Goal: Task Accomplishment & Management: Use online tool/utility

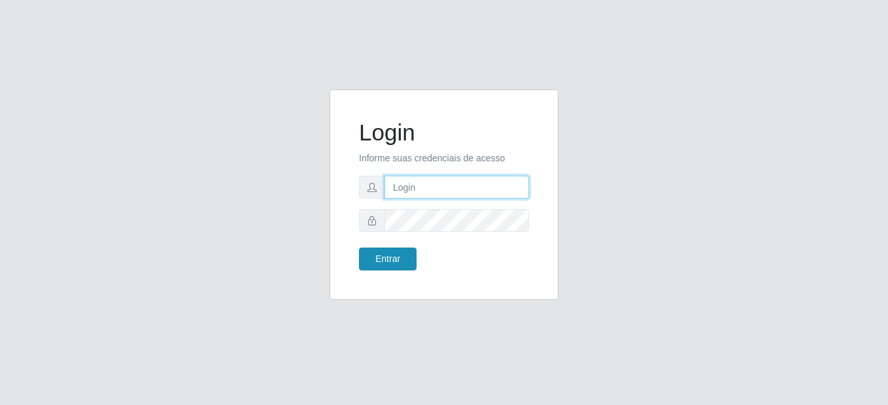
type input "mariabemais@B8"
click at [388, 264] on button "Entrar" at bounding box center [388, 259] width 58 height 23
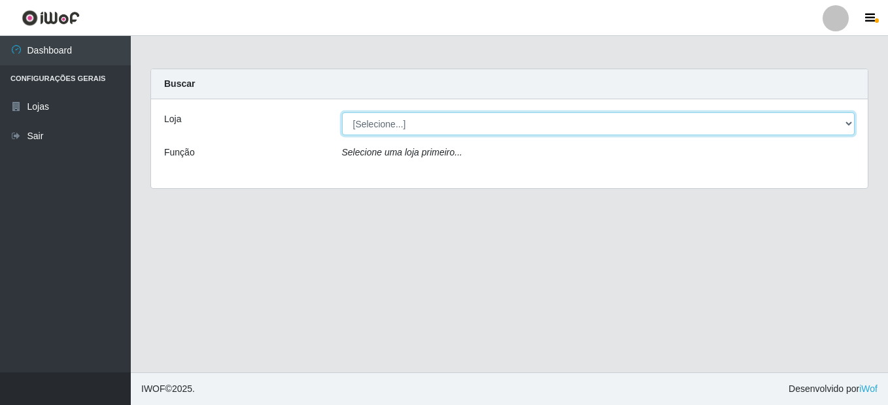
click at [848, 124] on select "[Selecione...] Bemais Supermercados - B8 Valentina" at bounding box center [598, 123] width 513 height 23
select select "413"
click at [342, 112] on select "[Selecione...] Bemais Supermercados - B8 Valentina" at bounding box center [598, 123] width 513 height 23
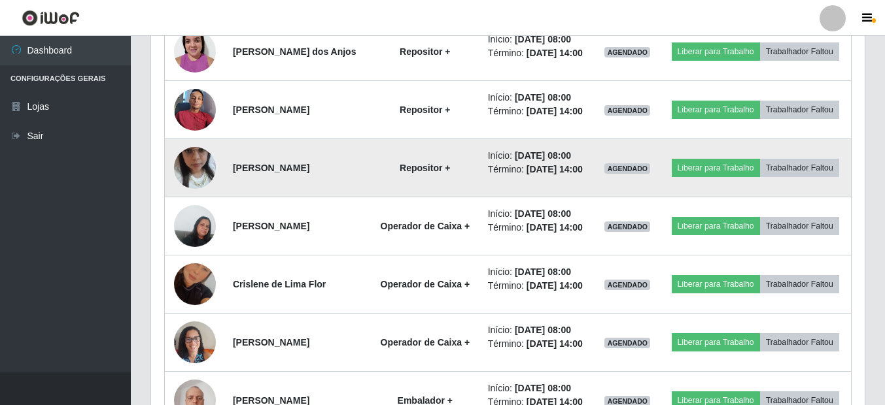
scroll to position [589, 0]
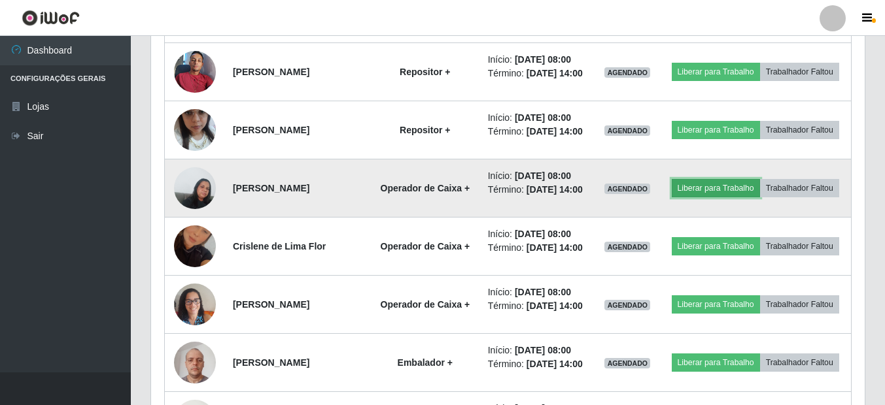
click at [760, 197] on button "Liberar para Trabalho" at bounding box center [716, 188] width 88 height 18
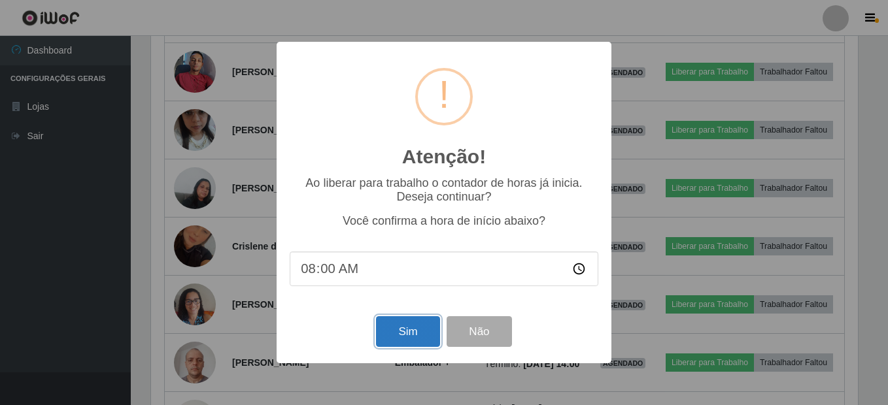
click at [413, 331] on button "Sim" at bounding box center [407, 332] width 63 height 31
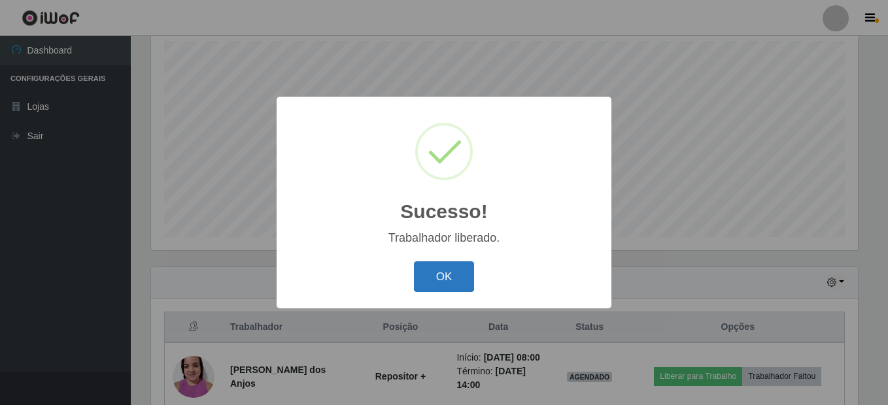
click at [436, 282] on button "OK" at bounding box center [444, 277] width 61 height 31
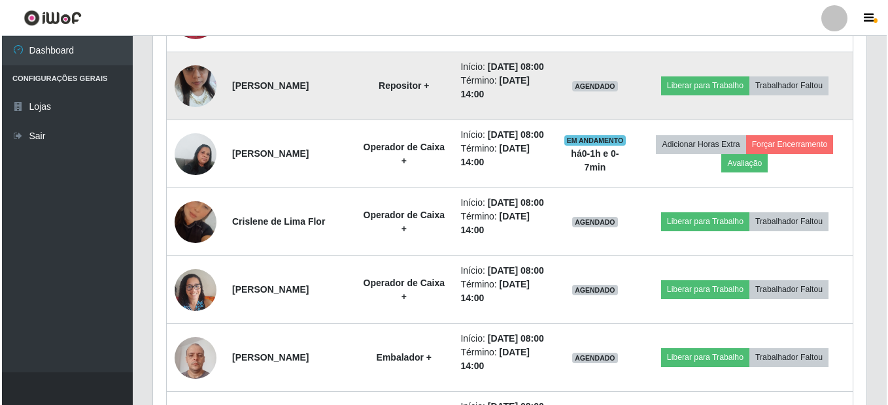
scroll to position [688, 0]
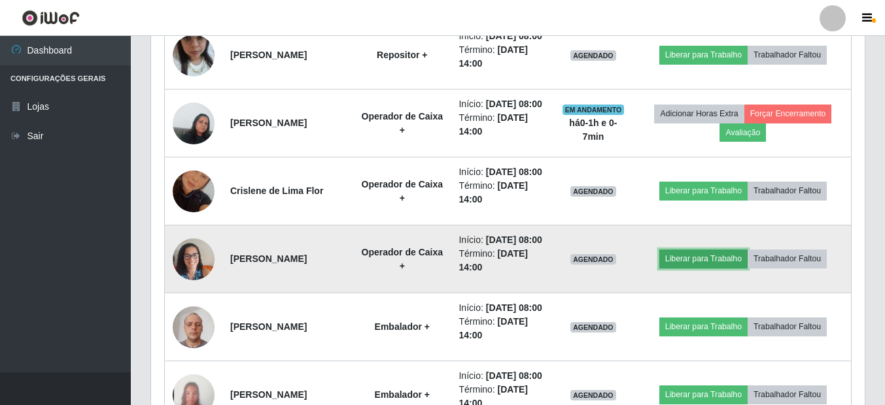
click at [697, 268] on button "Liberar para Trabalho" at bounding box center [703, 259] width 88 height 18
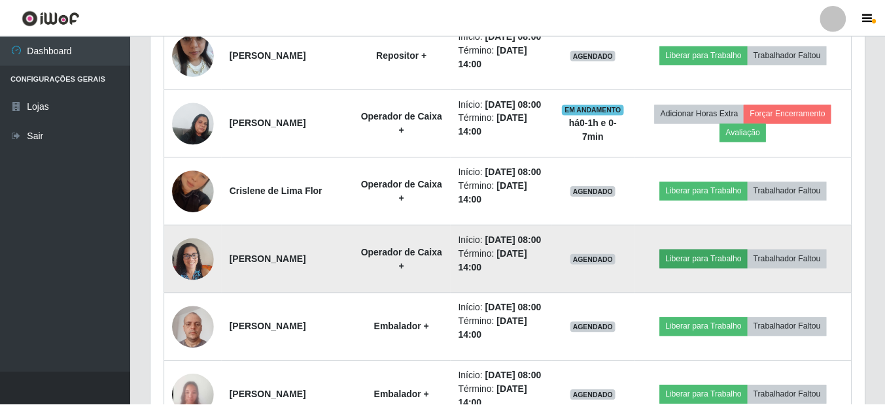
scroll to position [271, 707]
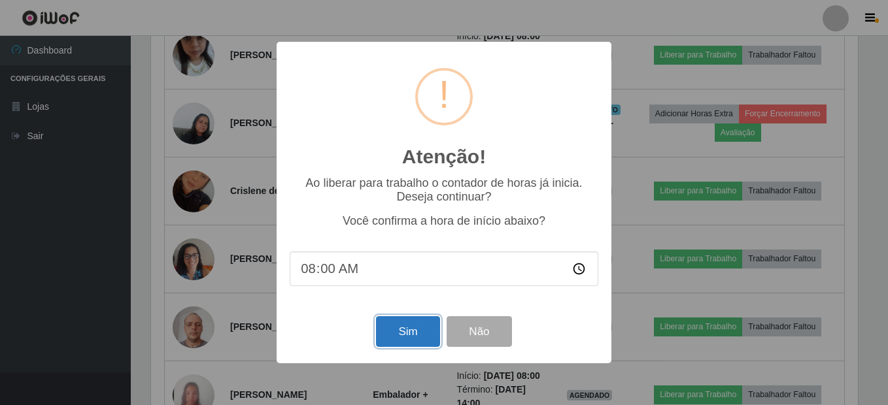
click at [417, 339] on button "Sim" at bounding box center [407, 332] width 63 height 31
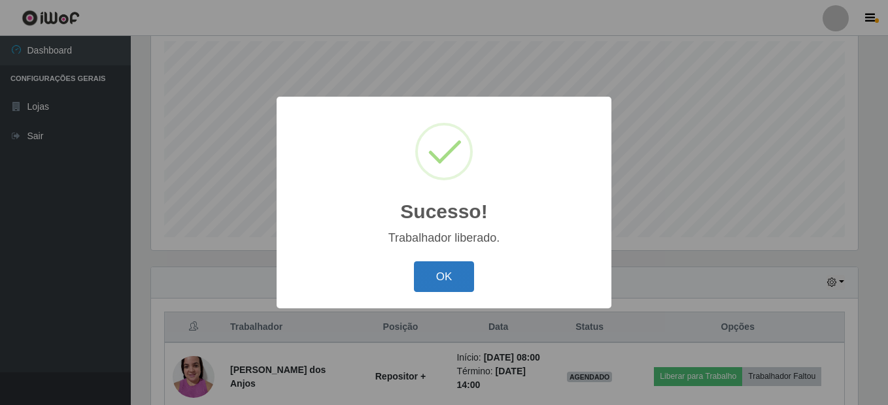
click at [455, 284] on button "OK" at bounding box center [444, 277] width 61 height 31
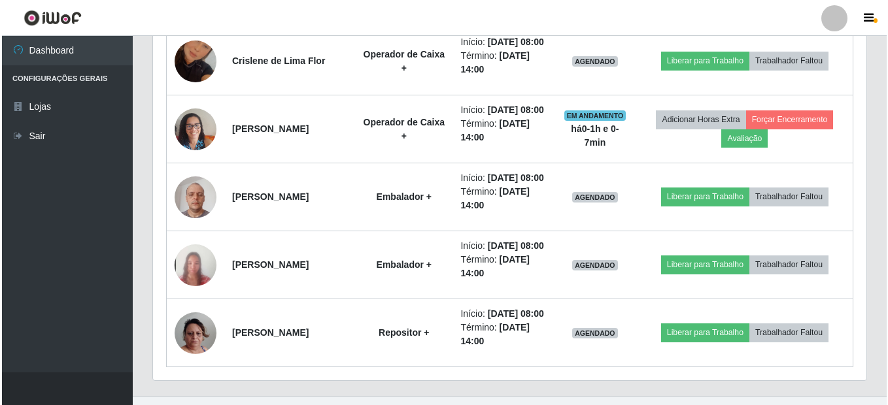
scroll to position [819, 0]
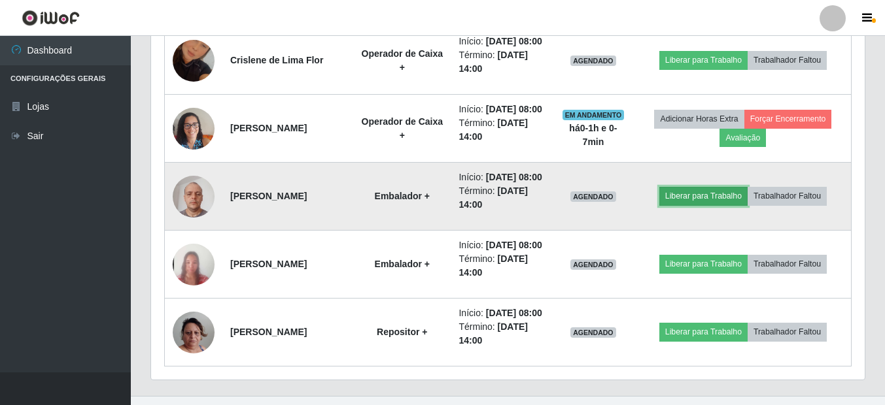
click at [708, 205] on button "Liberar para Trabalho" at bounding box center [703, 196] width 88 height 18
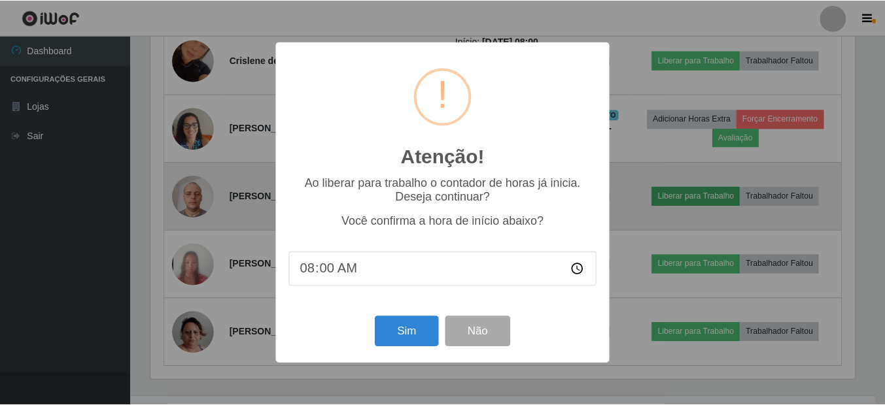
scroll to position [271, 707]
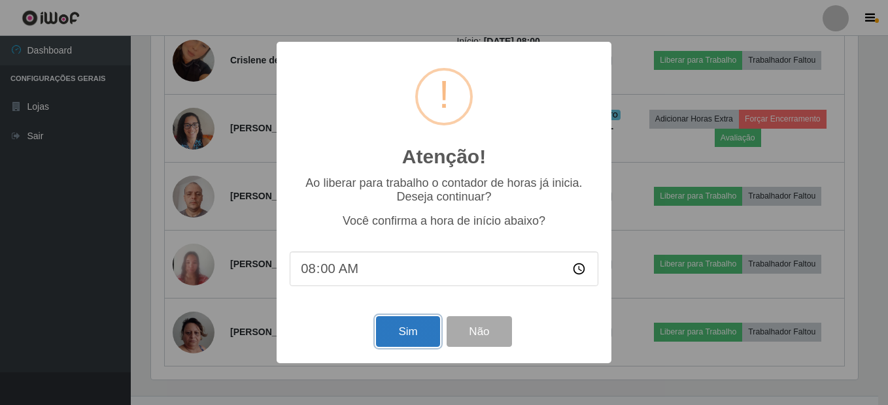
click at [409, 344] on button "Sim" at bounding box center [407, 332] width 63 height 31
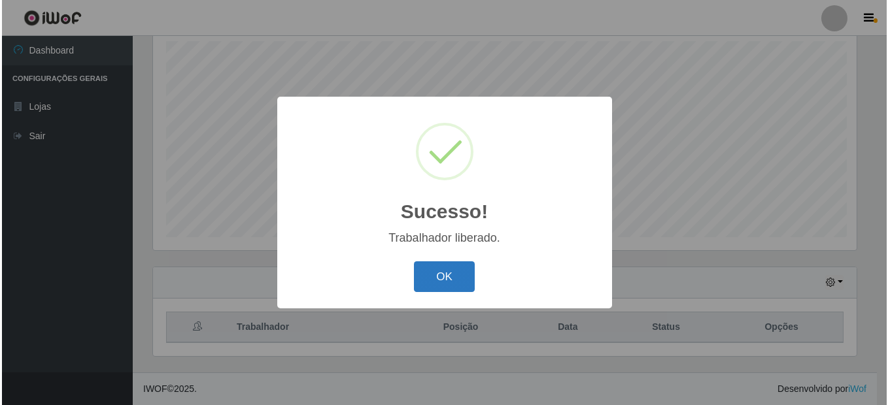
scroll to position [0, 0]
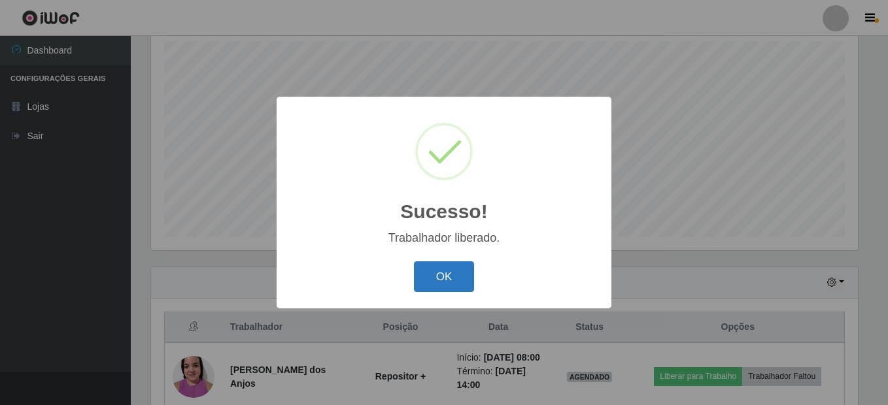
drag, startPoint x: 458, startPoint y: 263, endPoint x: 458, endPoint y: 271, distance: 8.5
click at [458, 271] on button "OK" at bounding box center [444, 277] width 61 height 31
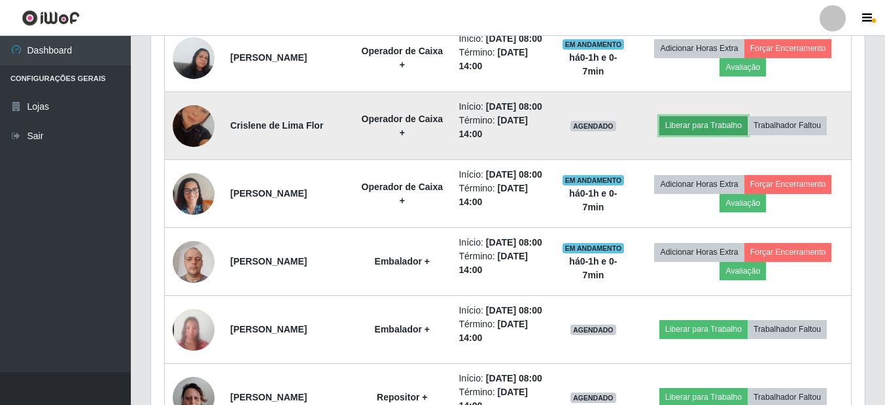
click at [692, 135] on button "Liberar para Trabalho" at bounding box center [703, 125] width 88 height 18
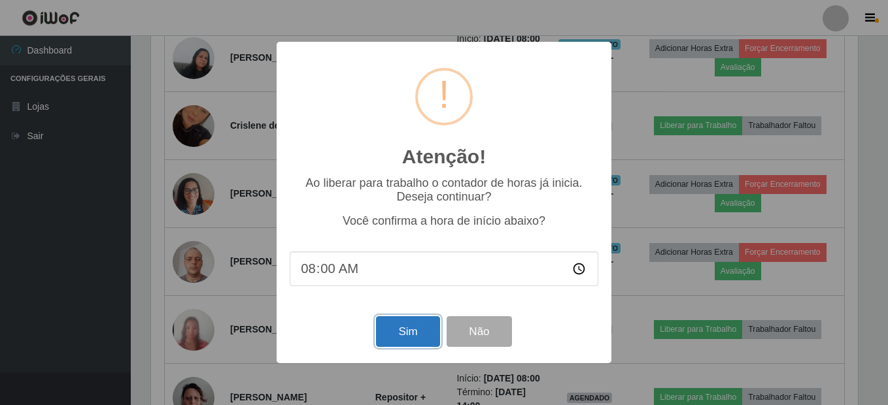
click at [406, 340] on button "Sim" at bounding box center [407, 332] width 63 height 31
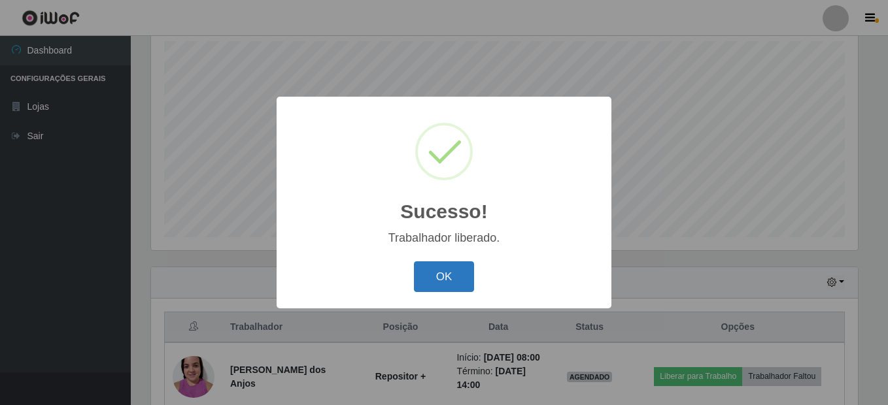
click at [453, 278] on button "OK" at bounding box center [444, 277] width 61 height 31
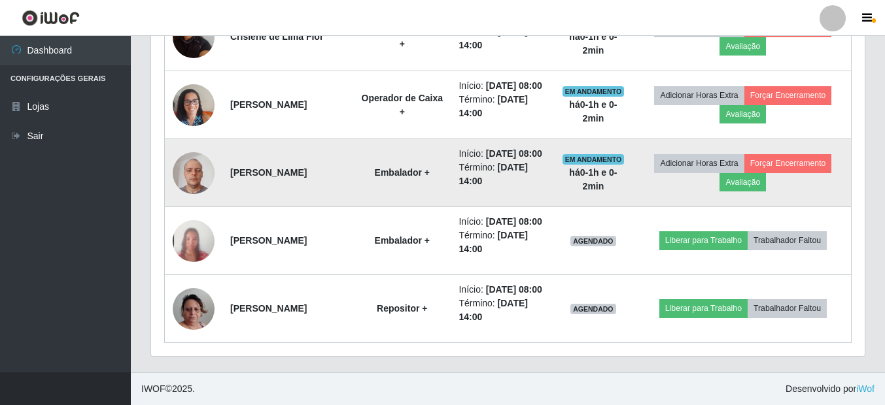
scroll to position [950, 0]
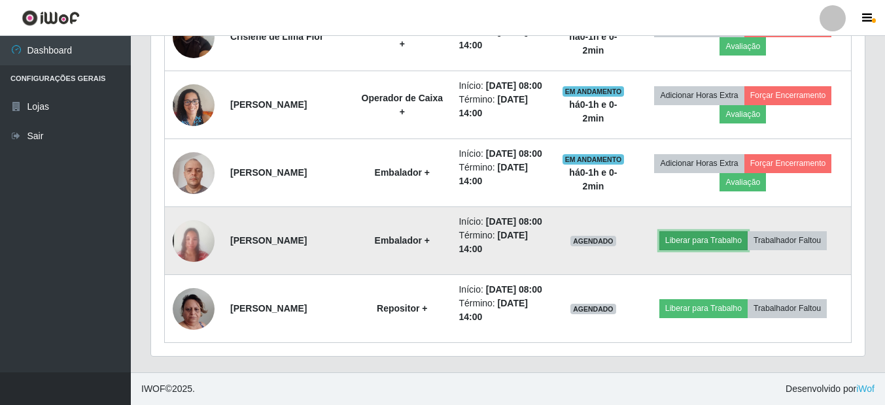
click at [694, 242] on button "Liberar para Trabalho" at bounding box center [703, 241] width 88 height 18
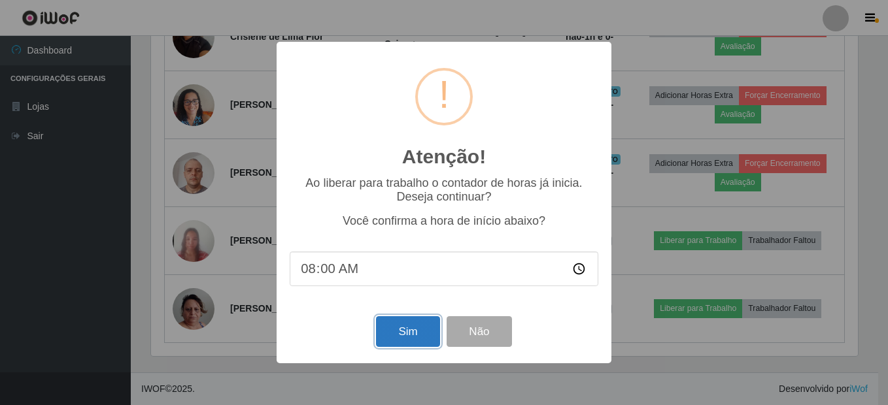
click at [402, 335] on button "Sim" at bounding box center [407, 332] width 63 height 31
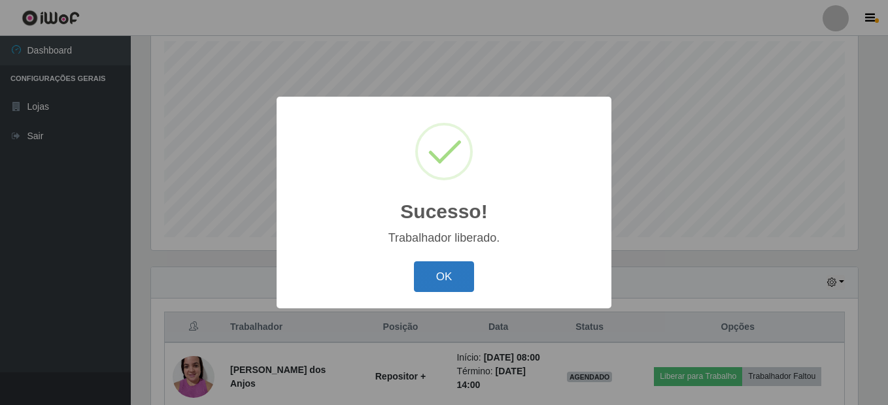
click at [454, 277] on button "OK" at bounding box center [444, 277] width 61 height 31
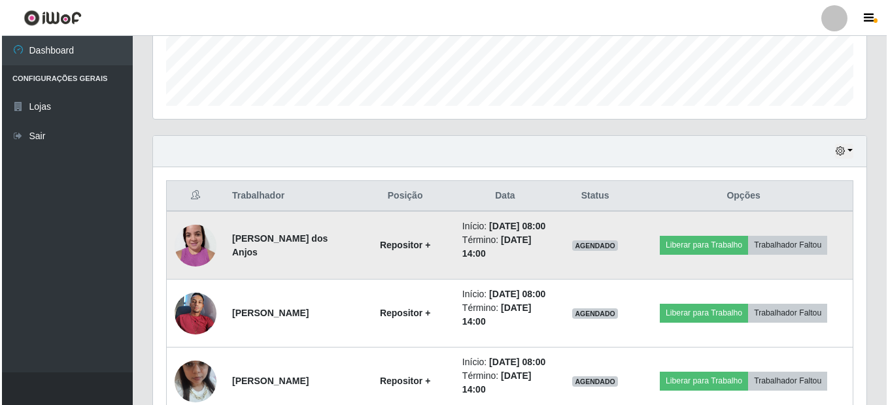
scroll to position [426, 0]
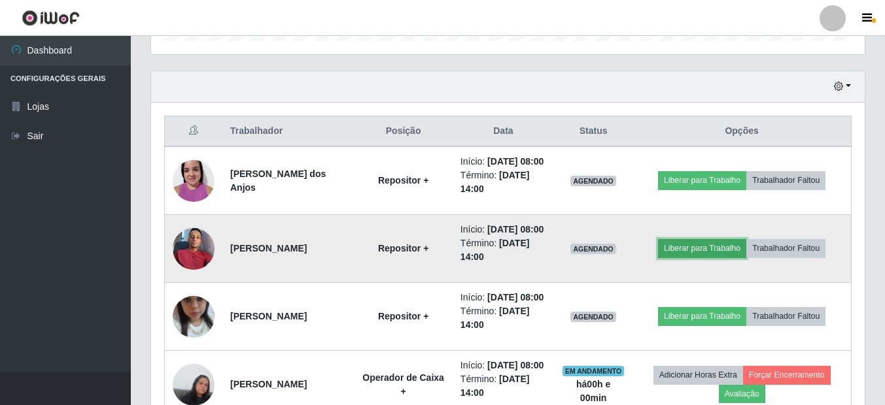
click at [700, 258] on button "Liberar para Trabalho" at bounding box center [702, 248] width 88 height 18
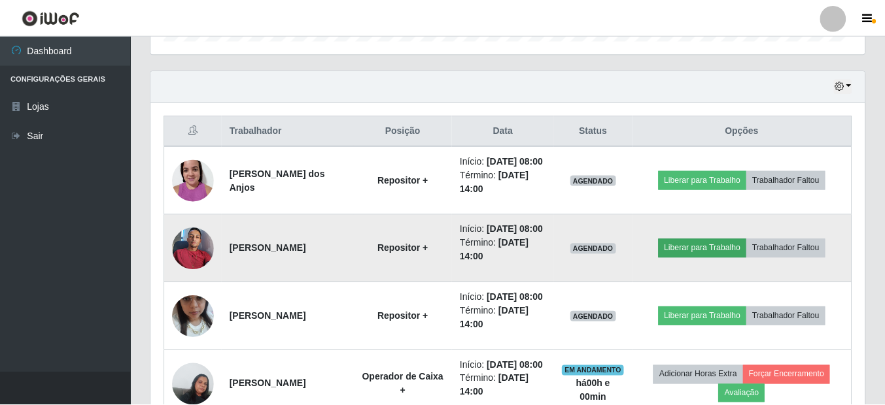
scroll to position [271, 707]
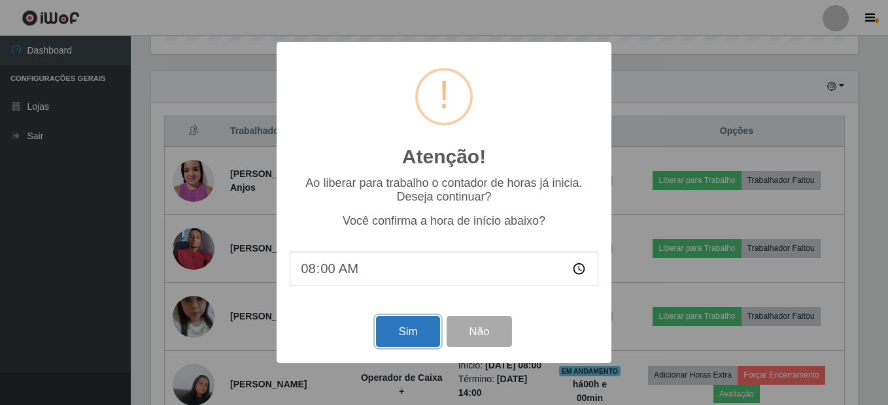
click at [402, 338] on button "Sim" at bounding box center [407, 332] width 63 height 31
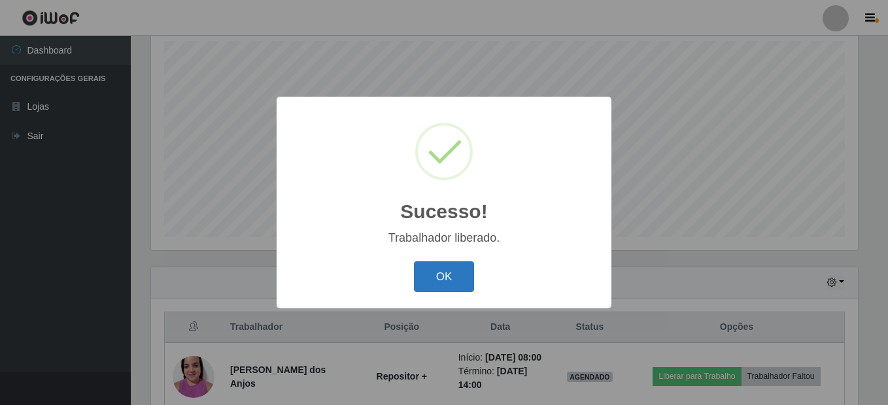
click at [439, 272] on button "OK" at bounding box center [444, 277] width 61 height 31
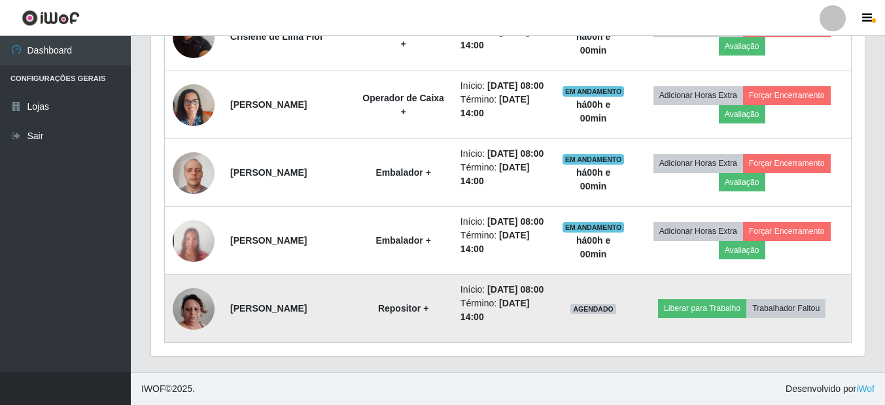
scroll to position [966, 0]
click at [693, 305] on button "Liberar para Trabalho" at bounding box center [702, 309] width 88 height 18
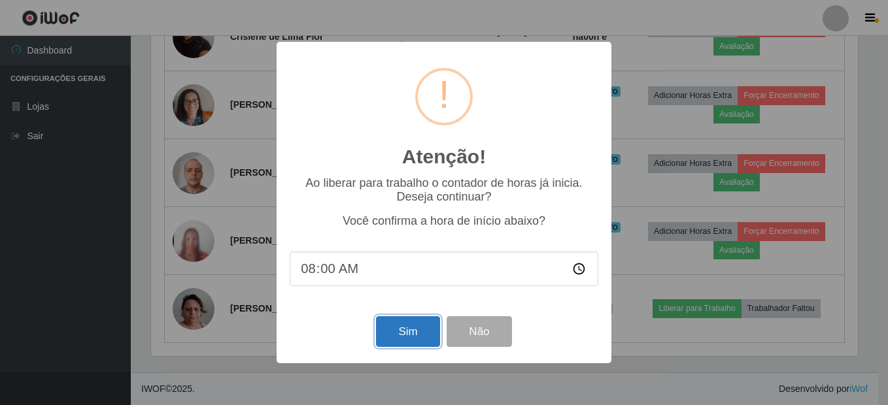
click at [407, 333] on button "Sim" at bounding box center [407, 332] width 63 height 31
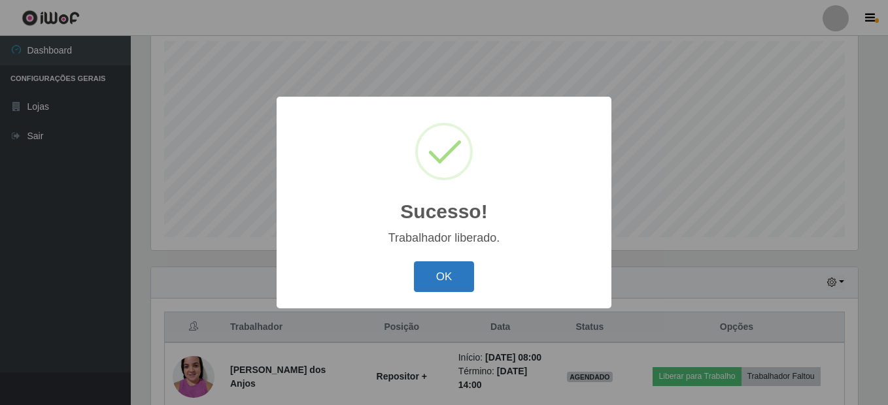
click at [436, 274] on button "OK" at bounding box center [444, 277] width 61 height 31
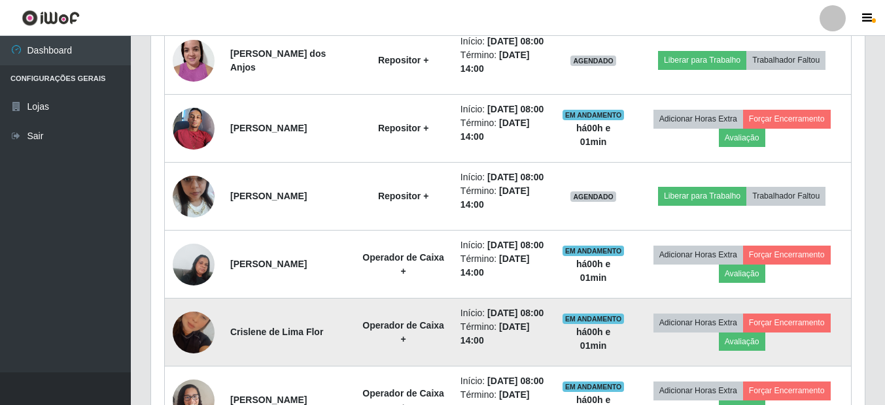
scroll to position [508, 0]
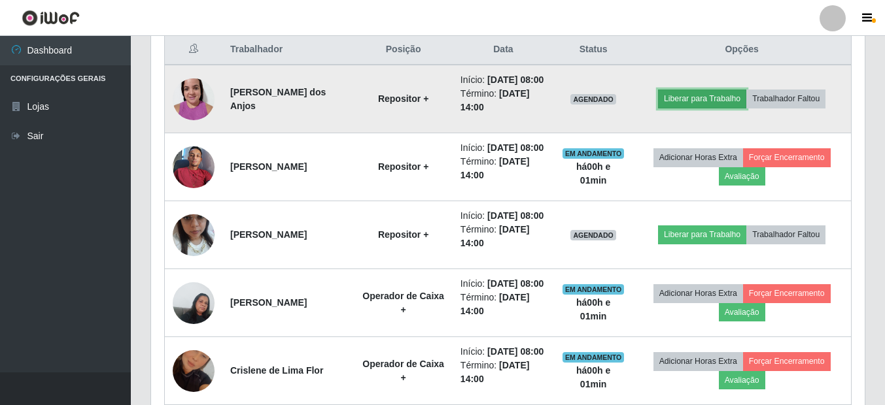
click at [706, 107] on button "Liberar para Trabalho" at bounding box center [702, 99] width 88 height 18
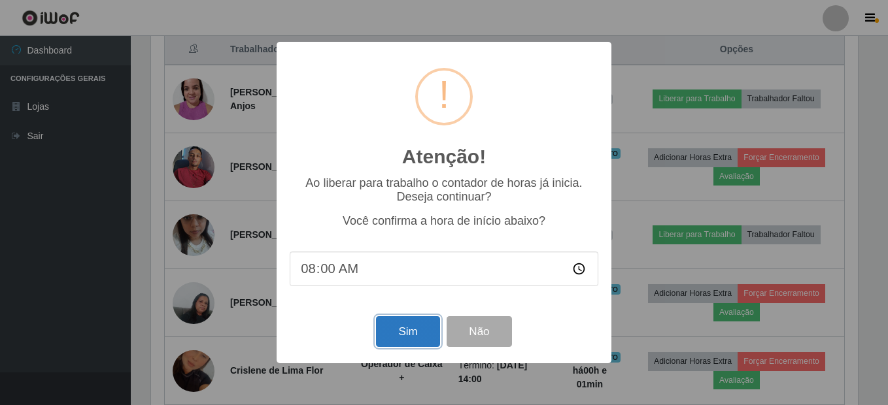
click at [401, 330] on button "Sim" at bounding box center [407, 332] width 63 height 31
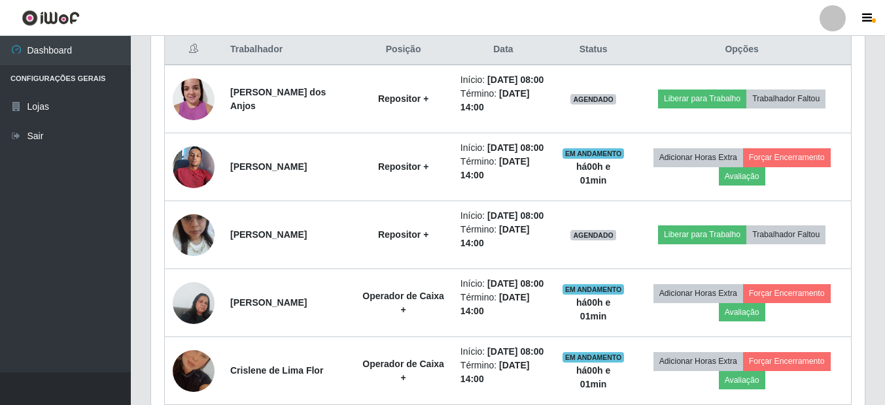
scroll to position [653702, 653266]
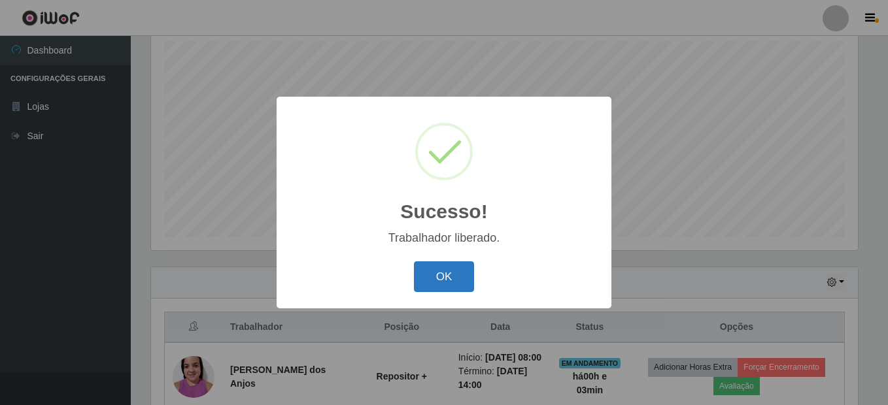
click at [436, 276] on button "OK" at bounding box center [444, 277] width 61 height 31
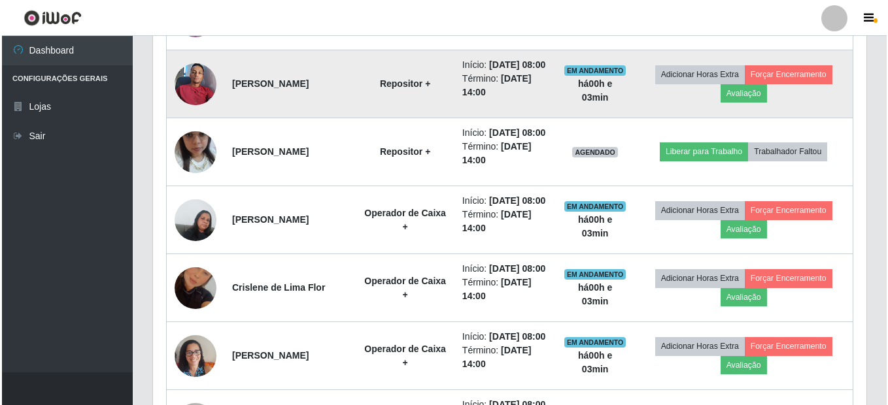
scroll to position [623, 0]
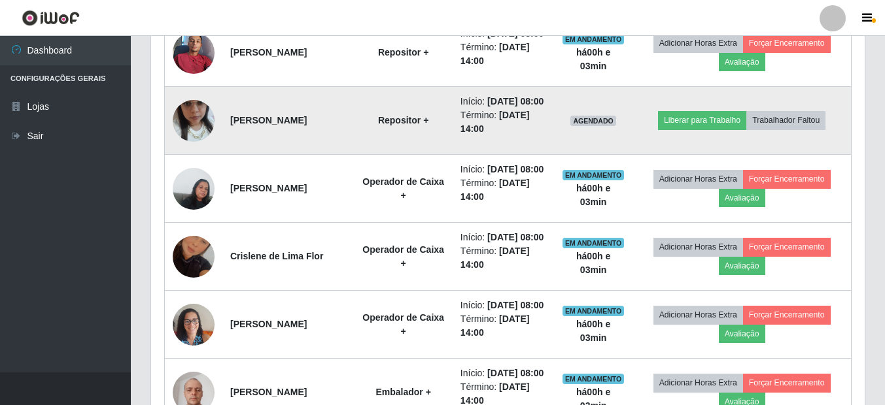
click at [186, 154] on img at bounding box center [194, 121] width 42 height 75
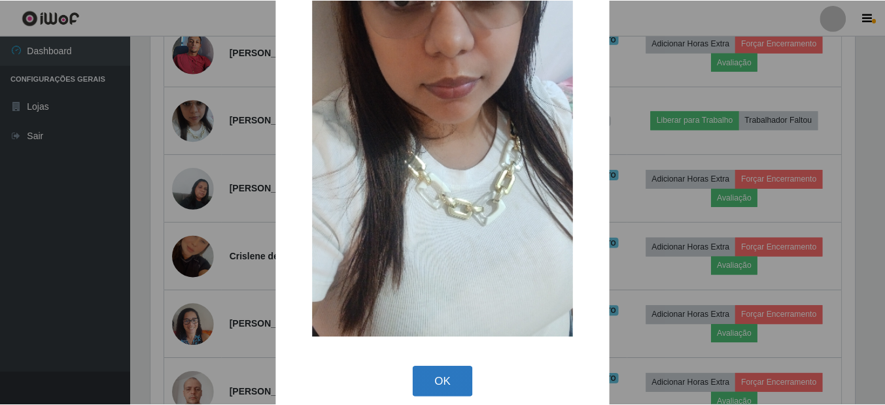
scroll to position [174, 0]
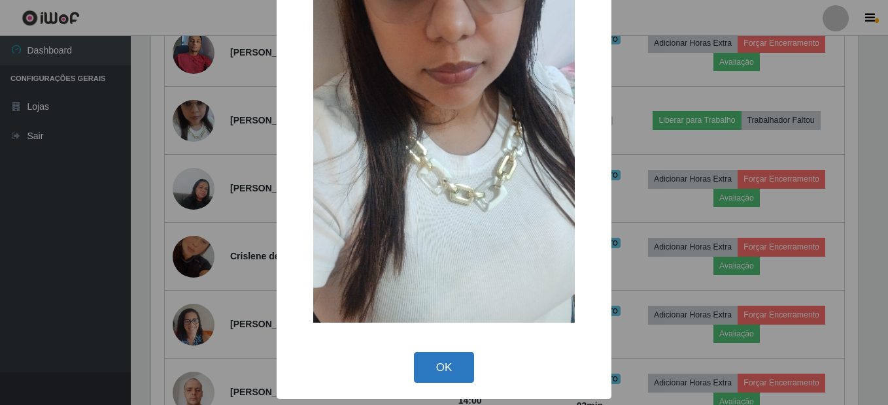
click at [450, 361] on button "OK" at bounding box center [444, 367] width 61 height 31
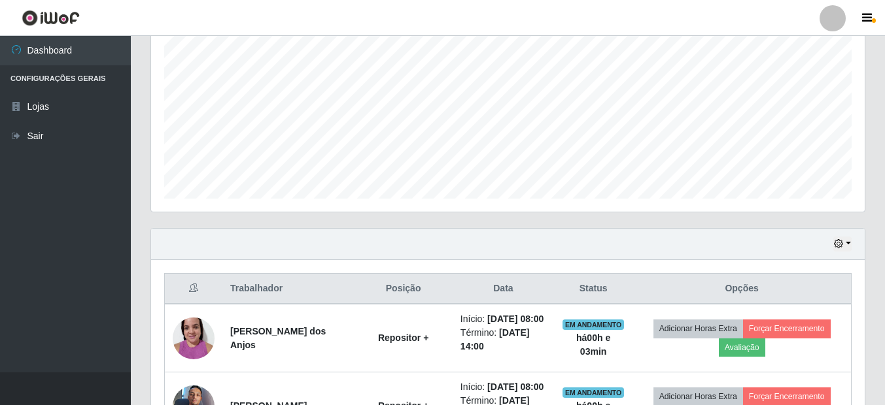
scroll to position [247, 0]
